Goal: Task Accomplishment & Management: Use online tool/utility

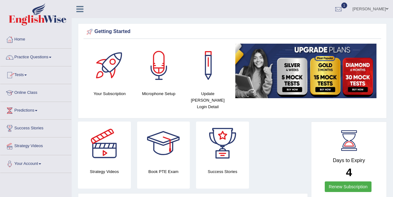
click at [22, 75] on link "Tests" at bounding box center [35, 74] width 71 height 16
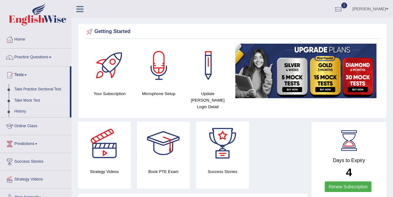
click at [35, 100] on link "Take Mock Test" at bounding box center [41, 100] width 58 height 11
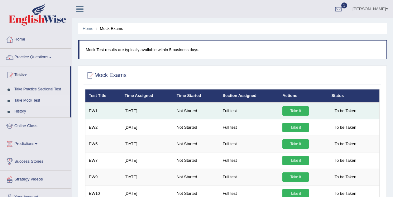
click at [298, 111] on link "Take it" at bounding box center [296, 110] width 27 height 9
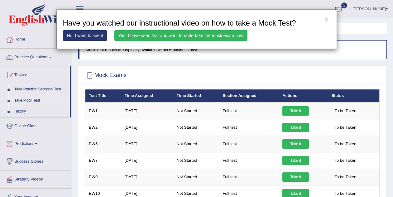
click at [146, 34] on link "Yes, I have seen that and want to undertake the mock exam now" at bounding box center [180, 35] width 133 height 11
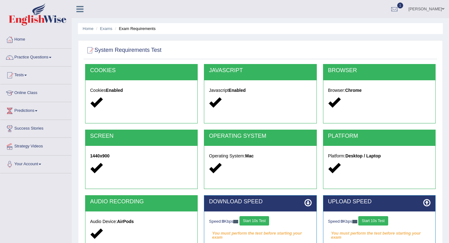
scroll to position [40, 0]
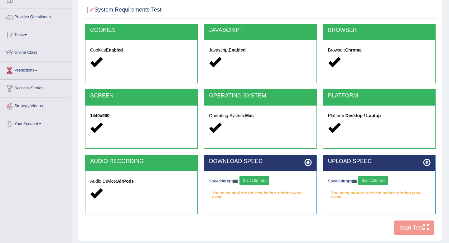
click at [259, 181] on button "Start 10s Test" at bounding box center [255, 180] width 30 height 9
click at [259, 181] on button "Start 10s Test" at bounding box center [259, 180] width 30 height 9
click at [381, 180] on button "Start 10s Test" at bounding box center [373, 180] width 30 height 9
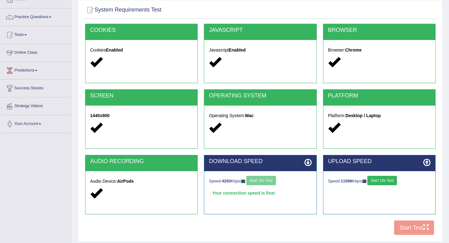
click at [381, 180] on button "Start 10s Test" at bounding box center [383, 180] width 30 height 9
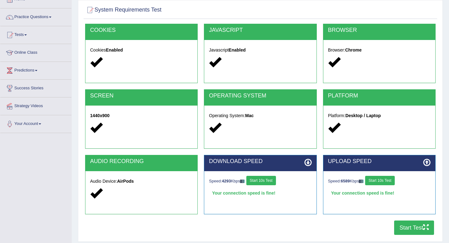
click at [393, 197] on button "Start Test" at bounding box center [414, 227] width 40 height 14
click at [22, 33] on link "Tests" at bounding box center [35, 34] width 71 height 16
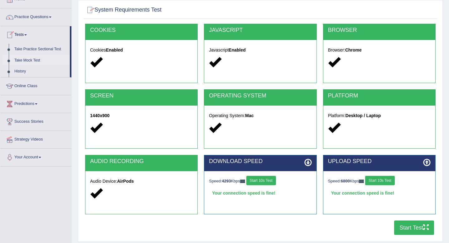
click at [37, 61] on link "Take Mock Test" at bounding box center [41, 60] width 58 height 11
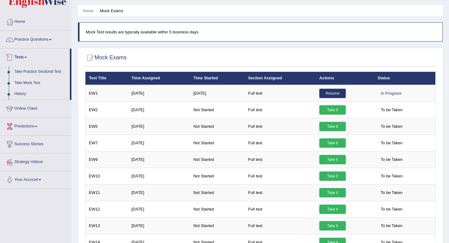
scroll to position [20, 0]
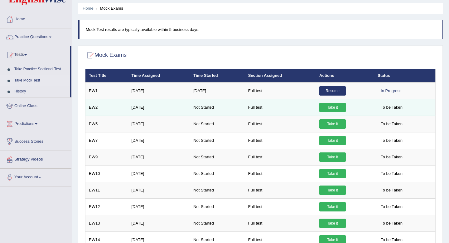
click at [338, 106] on link "Take it" at bounding box center [332, 107] width 27 height 9
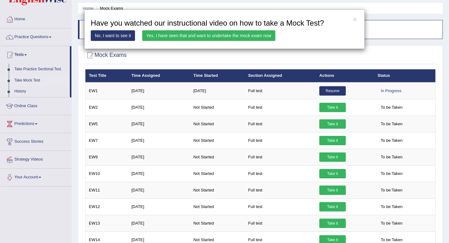
click at [248, 36] on link "Yes, I have seen that and want to undertake the mock exam now" at bounding box center [208, 35] width 133 height 11
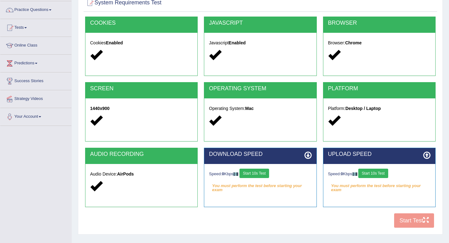
scroll to position [61, 0]
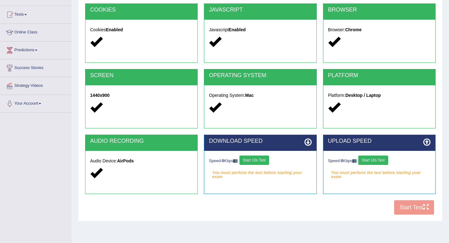
click at [260, 159] on button "Start 10s Test" at bounding box center [255, 159] width 30 height 9
click at [271, 161] on button "Start 10s Test" at bounding box center [261, 159] width 30 height 9
click at [384, 160] on button "Start 10s Test" at bounding box center [373, 159] width 30 height 9
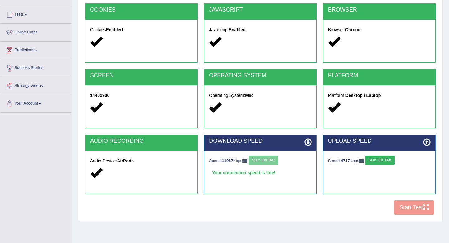
click at [384, 160] on button "Start 10s Test" at bounding box center [380, 159] width 30 height 9
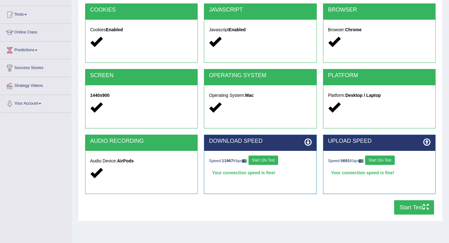
click at [413, 209] on button "Start Test" at bounding box center [414, 207] width 40 height 14
